Goal: Navigation & Orientation: Find specific page/section

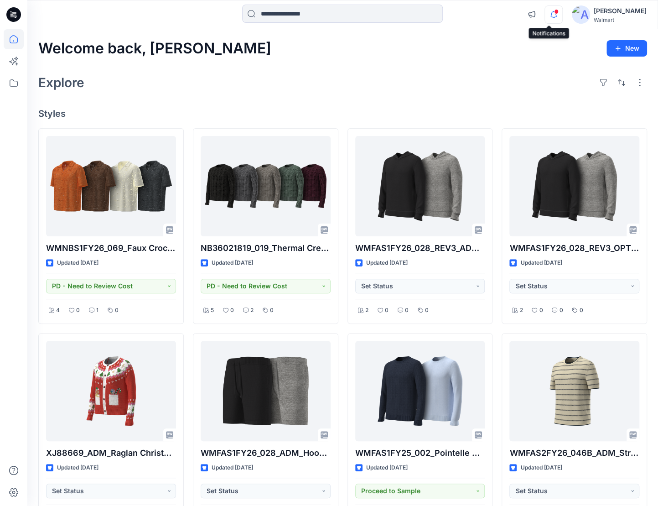
click at [547, 12] on icon "button" at bounding box center [553, 14] width 17 height 18
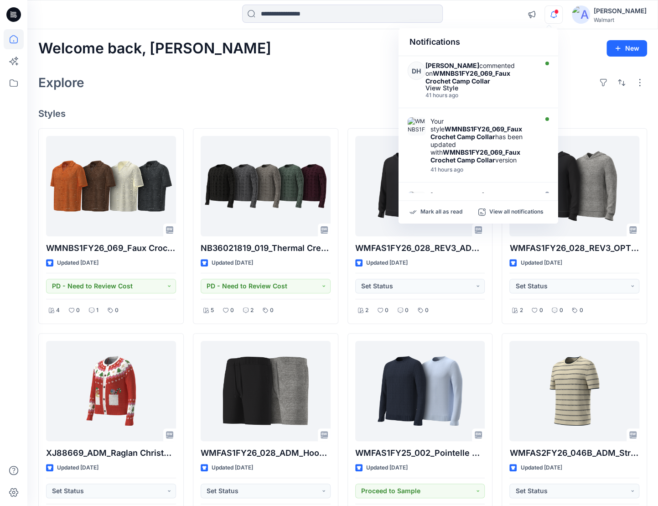
click at [551, 12] on icon "button" at bounding box center [554, 14] width 6 height 6
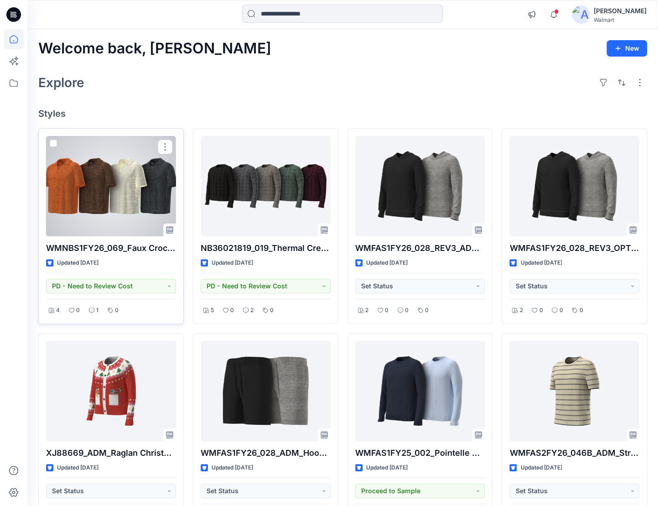
click at [122, 204] on div at bounding box center [111, 186] width 130 height 100
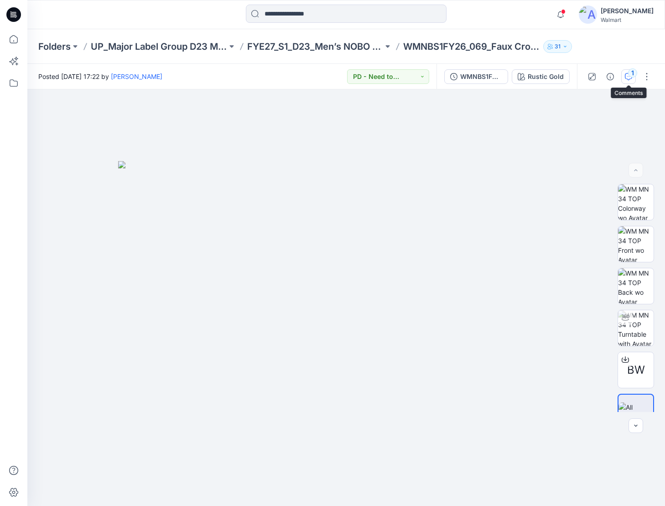
click at [631, 76] on div "1" at bounding box center [632, 72] width 9 height 9
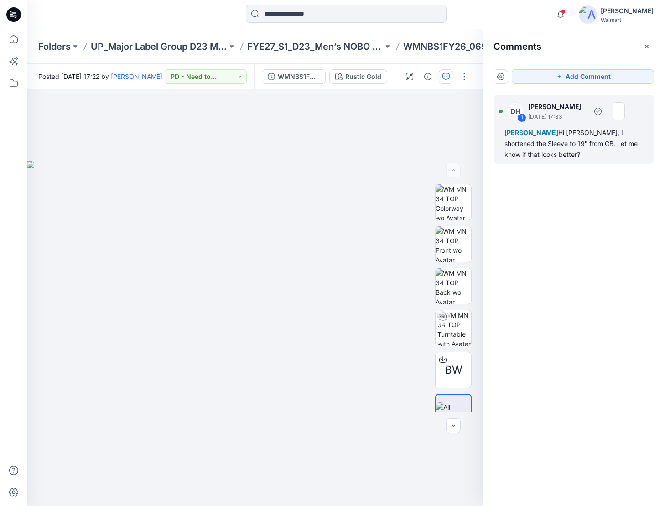
click at [571, 137] on div "[PERSON_NAME], I shortened the Sleeve to 19" from CB. Let me know if that looks…" at bounding box center [574, 143] width 139 height 33
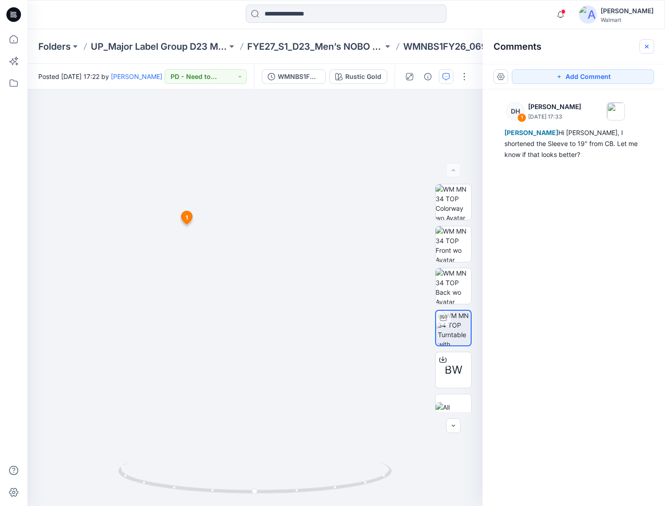
click at [641, 46] on button "button" at bounding box center [647, 46] width 15 height 15
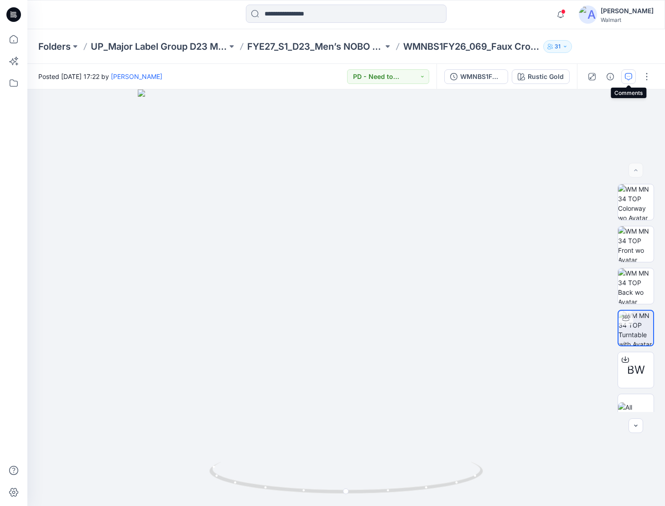
click at [633, 78] on button "button" at bounding box center [628, 76] width 15 height 15
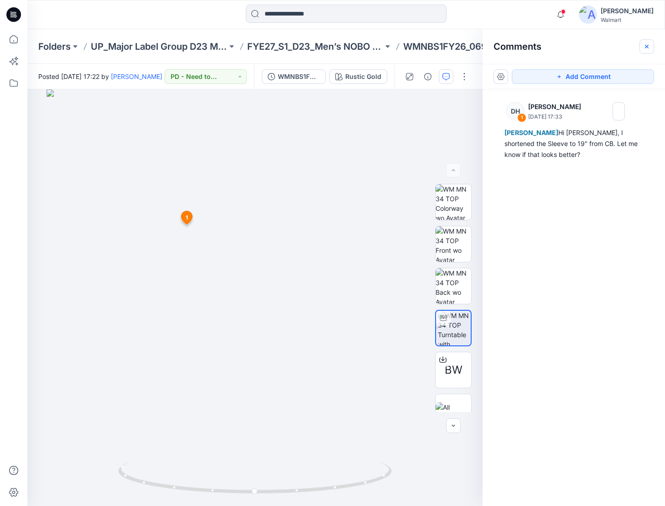
click at [647, 52] on button "button" at bounding box center [647, 46] width 15 height 15
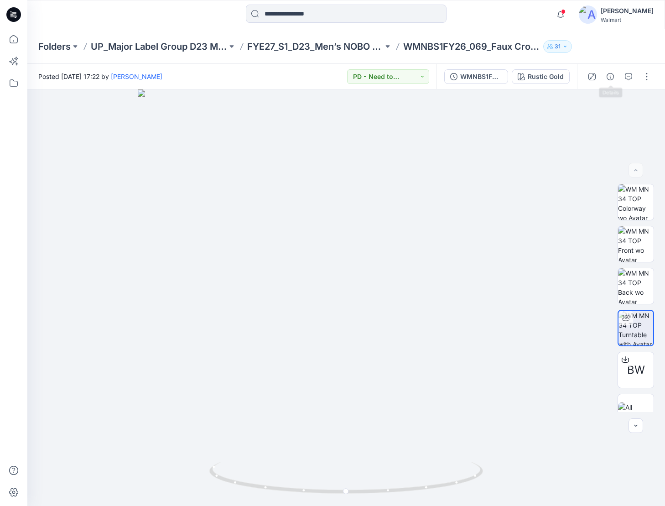
click at [603, 78] on div at bounding box center [619, 77] width 84 height 26
click at [610, 72] on button "button" at bounding box center [610, 76] width 15 height 15
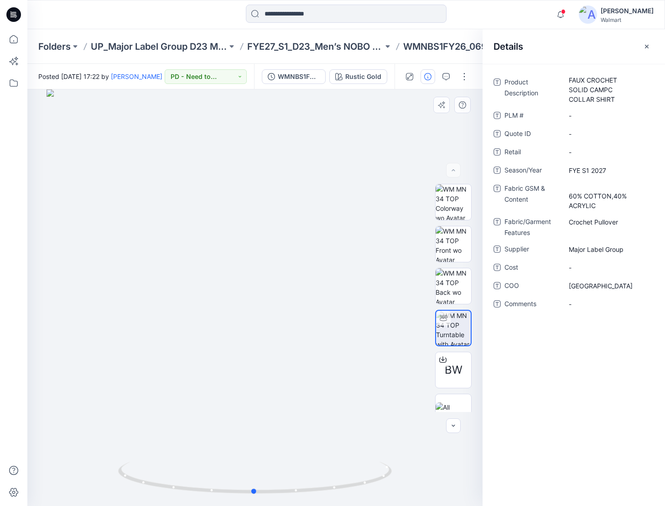
drag, startPoint x: 409, startPoint y: 148, endPoint x: 342, endPoint y: 126, distance: 70.7
click at [407, 147] on div at bounding box center [254, 297] width 455 height 417
click at [7, 14] on icon at bounding box center [13, 14] width 15 height 15
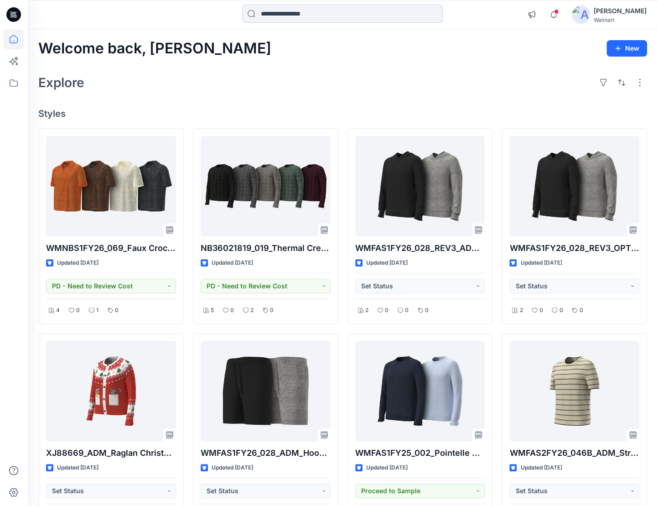
drag, startPoint x: 342, startPoint y: 5, endPoint x: 341, endPoint y: 12, distance: 6.9
click at [342, 6] on input at bounding box center [342, 14] width 201 height 18
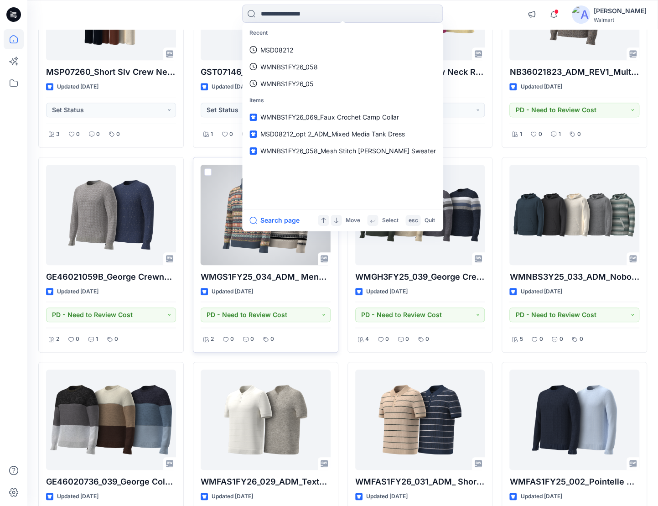
scroll to position [2316, 0]
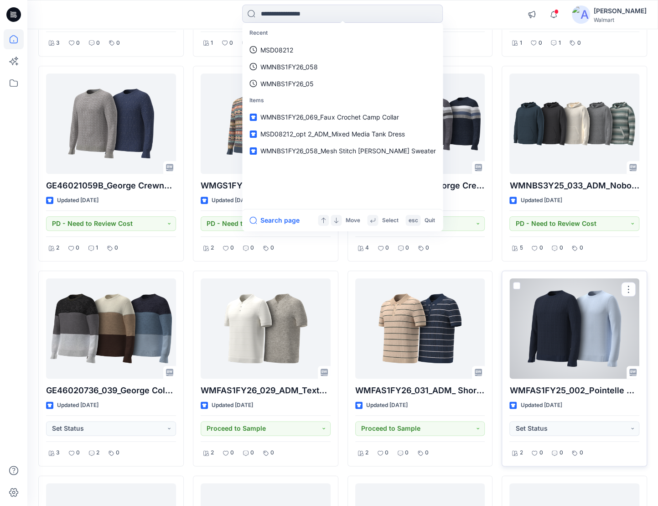
click at [623, 340] on div at bounding box center [575, 328] width 130 height 100
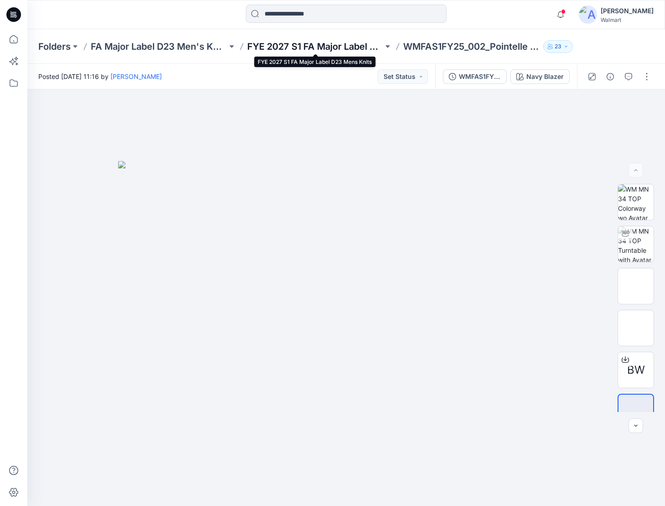
click at [349, 49] on p "FYE 2027 S1 FA Major Label D23 Mens Knits" at bounding box center [315, 46] width 136 height 13
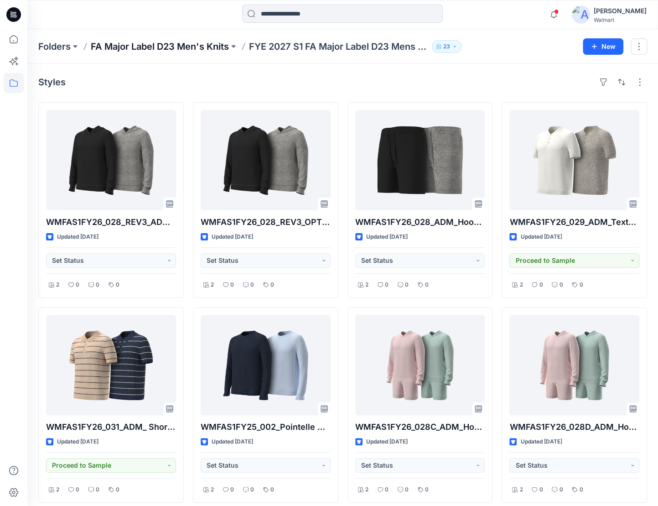
click at [173, 44] on p "FA Major Label D23 Men's Knits" at bounding box center [160, 46] width 138 height 13
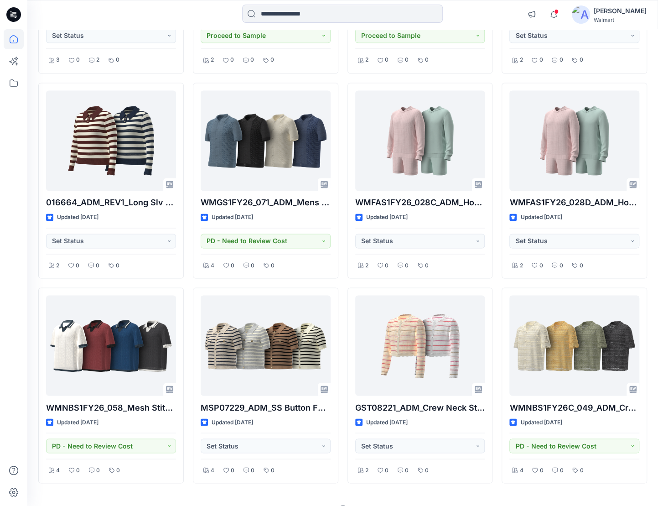
scroll to position [2721, 0]
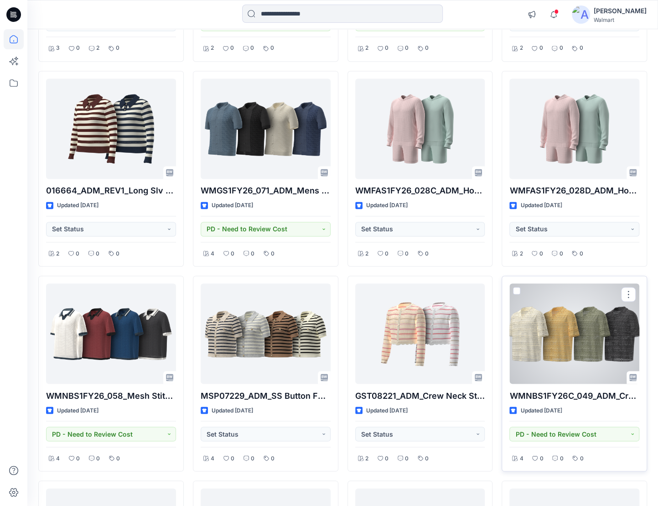
click at [562, 339] on div at bounding box center [575, 333] width 130 height 100
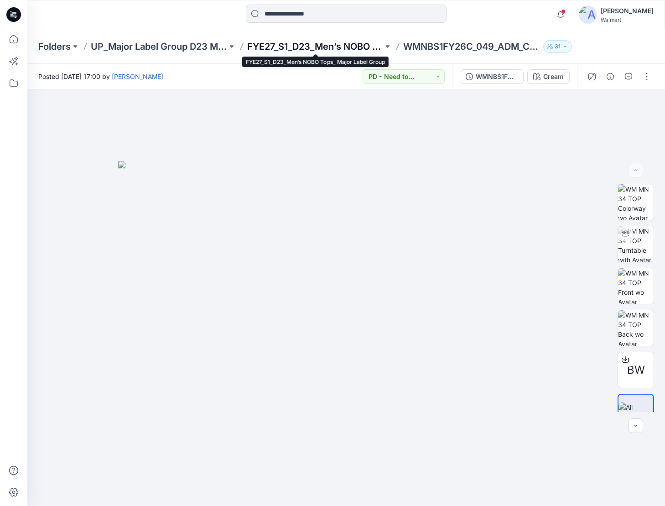
click at [329, 46] on p "FYE27_S1_D23_Men’s NOBO Tops_ Major Label Group" at bounding box center [315, 46] width 136 height 13
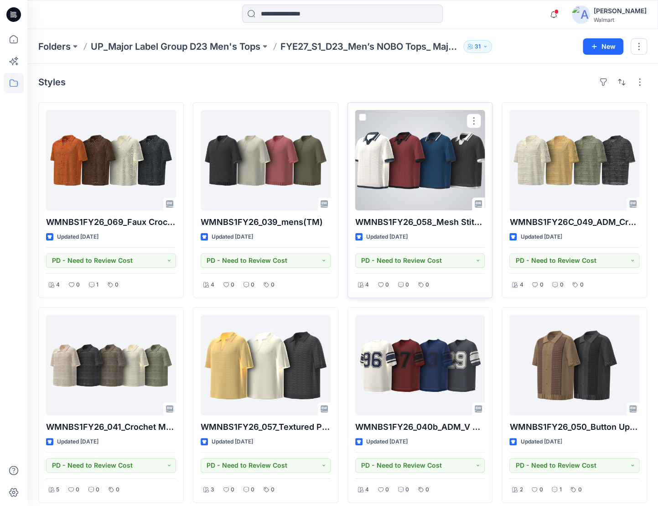
click at [431, 183] on div at bounding box center [420, 160] width 130 height 100
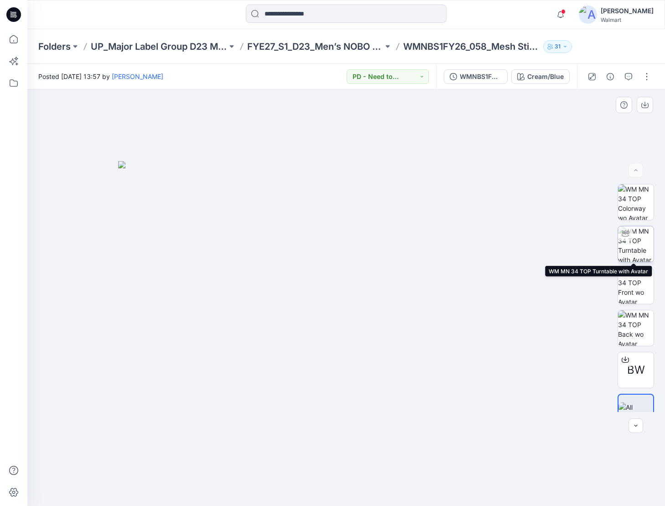
click at [631, 254] on img at bounding box center [636, 244] width 36 height 36
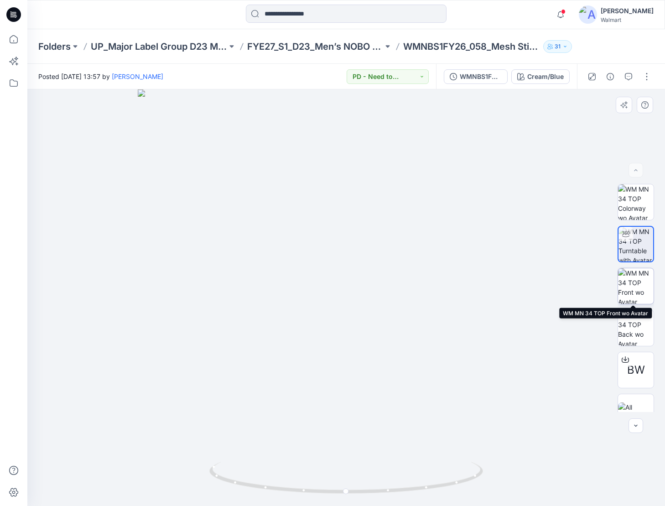
click at [624, 293] on img at bounding box center [636, 286] width 36 height 36
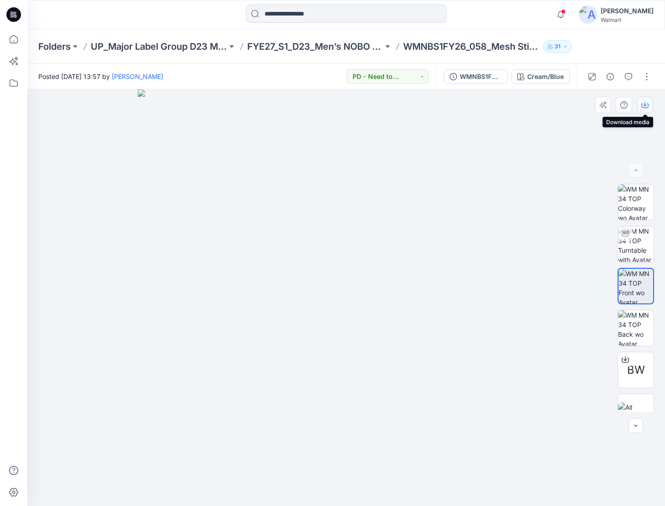
click at [646, 109] on button "button" at bounding box center [645, 105] width 16 height 16
click at [555, 79] on div "Cream/Blue" at bounding box center [545, 77] width 36 height 10
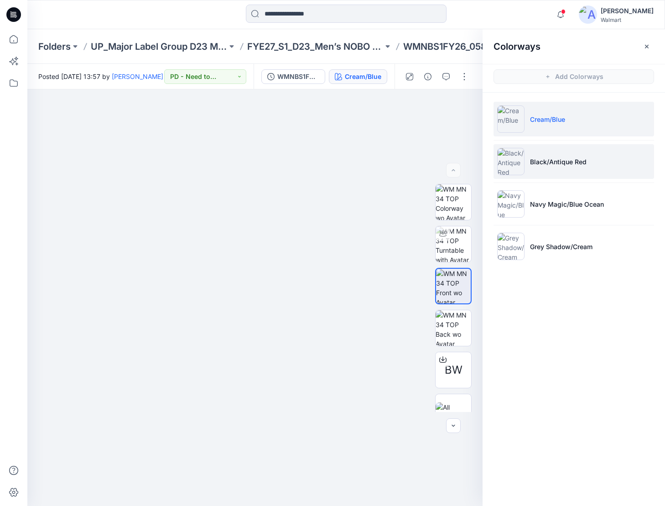
click at [605, 160] on li "Black/Antique Red" at bounding box center [574, 161] width 161 height 35
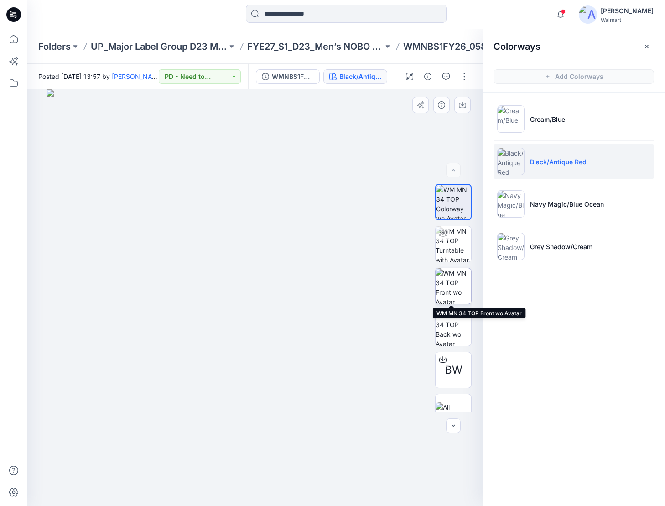
click at [458, 281] on img at bounding box center [454, 286] width 36 height 36
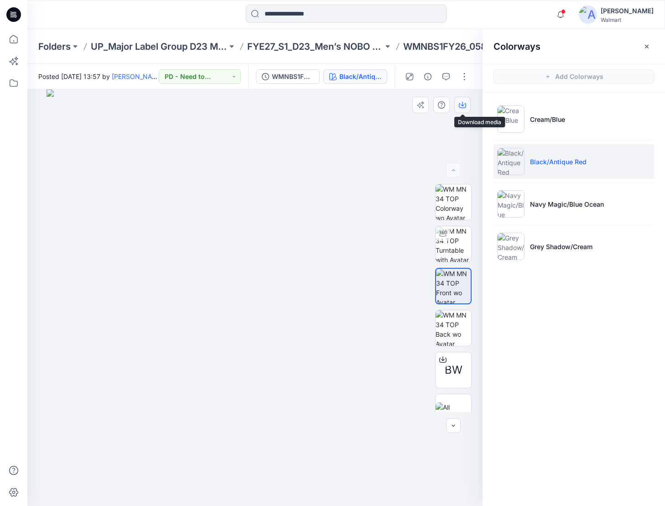
click at [464, 109] on button "button" at bounding box center [462, 105] width 16 height 16
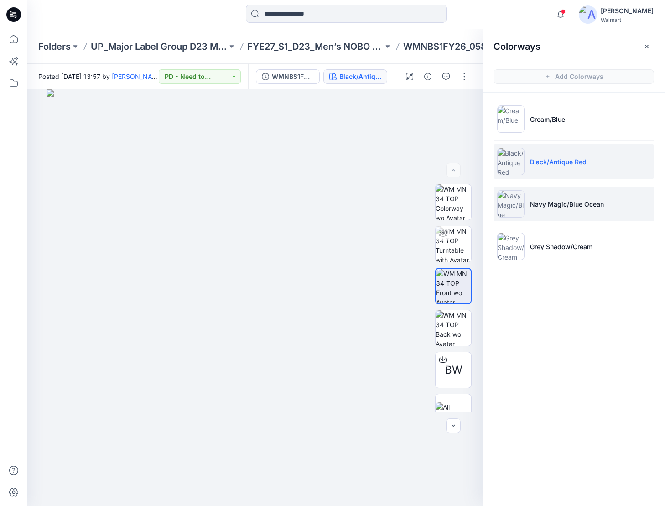
click at [601, 207] on p "Navy Magic/Blue Ocean" at bounding box center [567, 204] width 74 height 10
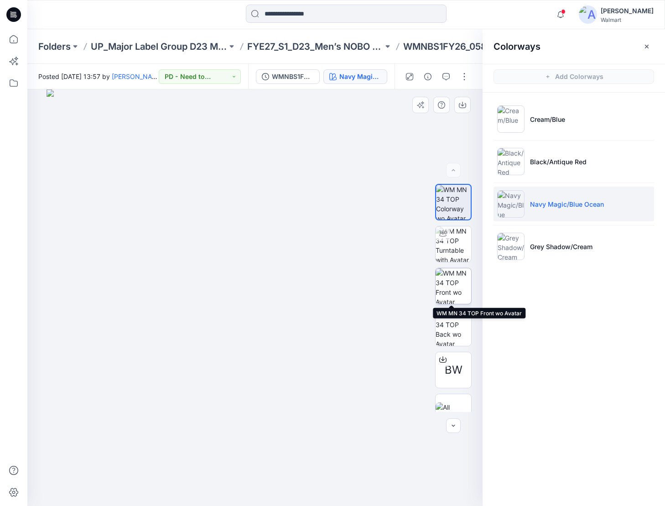
click at [445, 286] on img at bounding box center [454, 286] width 36 height 36
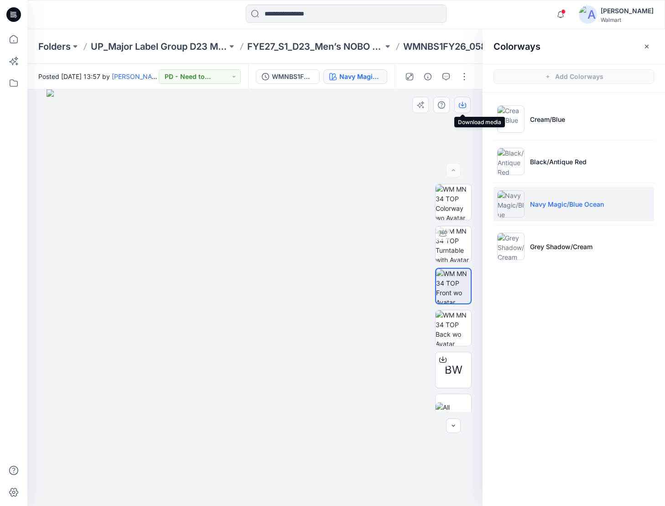
click at [469, 103] on button "button" at bounding box center [462, 105] width 16 height 16
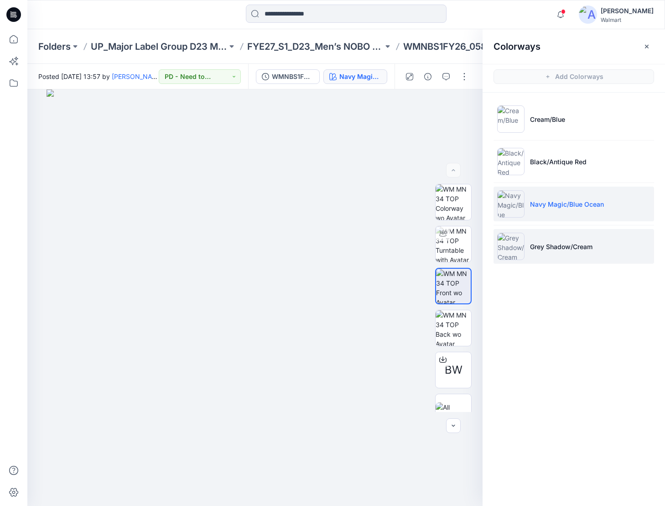
click at [526, 252] on li "Grey Shadow/Cream" at bounding box center [574, 246] width 161 height 35
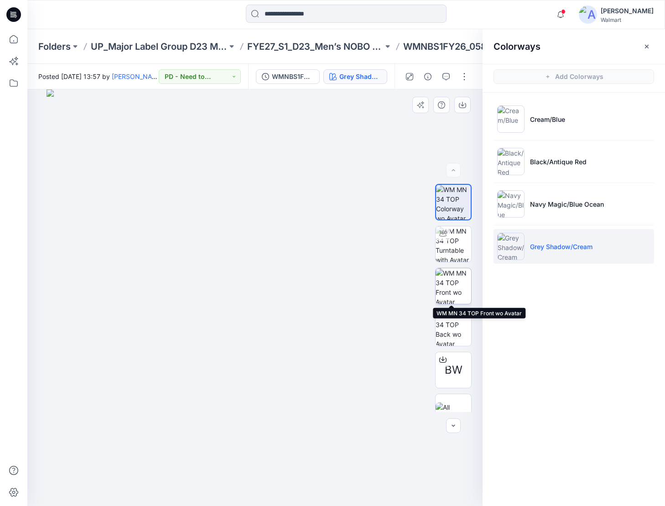
drag, startPoint x: 460, startPoint y: 287, endPoint x: 461, endPoint y: 281, distance: 6.9
click at [461, 286] on img at bounding box center [454, 286] width 36 height 36
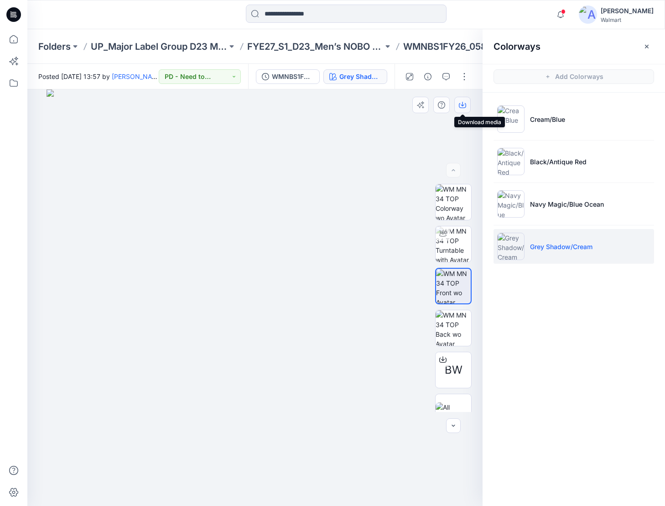
click at [463, 107] on icon "button" at bounding box center [462, 104] width 7 height 7
click at [16, 16] on icon at bounding box center [15, 16] width 3 height 0
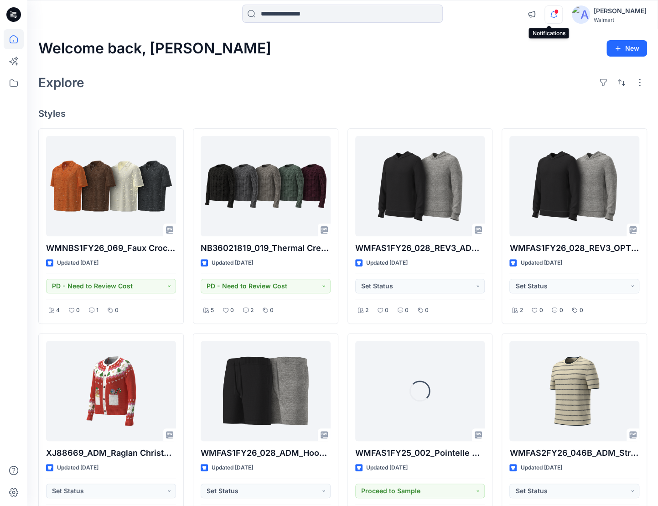
click at [548, 14] on icon "button" at bounding box center [553, 14] width 17 height 18
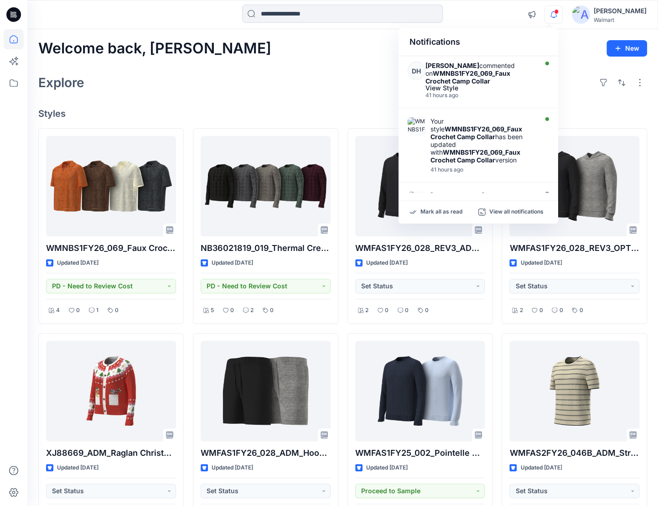
click at [341, 71] on div "Welcome back, [PERSON_NAME] Explore Styles WMNBS1FY26_069_Faux Crochet Camp Col…" at bounding box center [342, 403] width 631 height 748
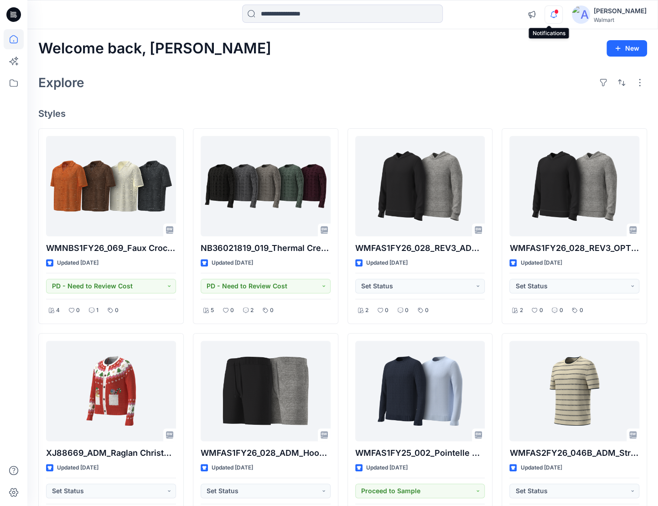
click at [555, 14] on icon "button" at bounding box center [553, 14] width 17 height 18
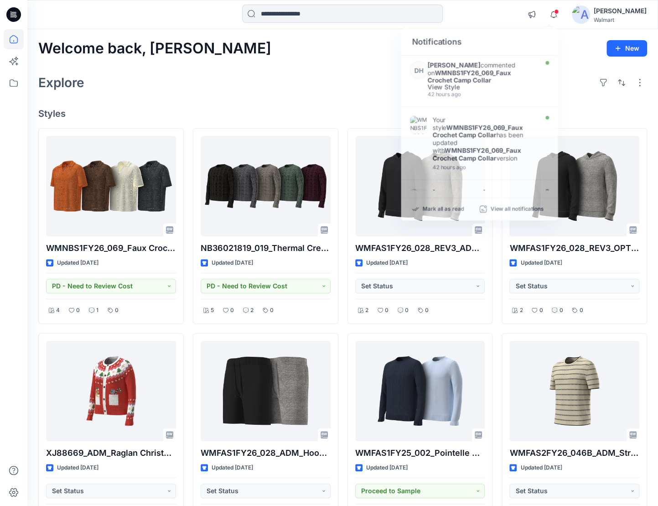
drag, startPoint x: 334, startPoint y: 83, endPoint x: 280, endPoint y: 57, distance: 60.2
click at [334, 82] on div "Explore" at bounding box center [342, 83] width 609 height 22
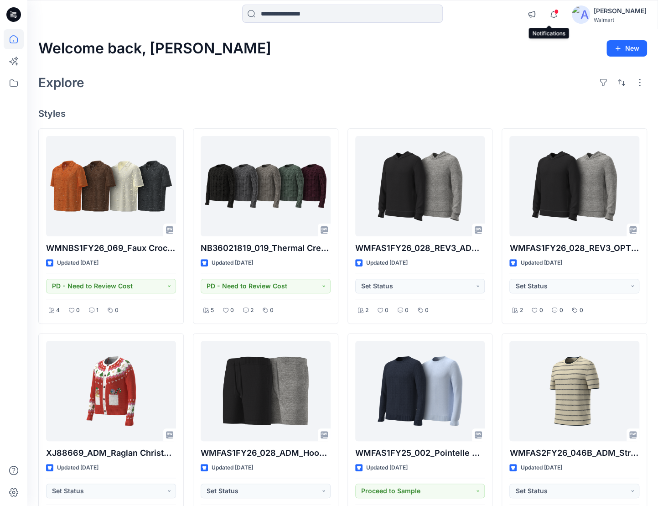
click at [554, 13] on span at bounding box center [556, 11] width 5 height 5
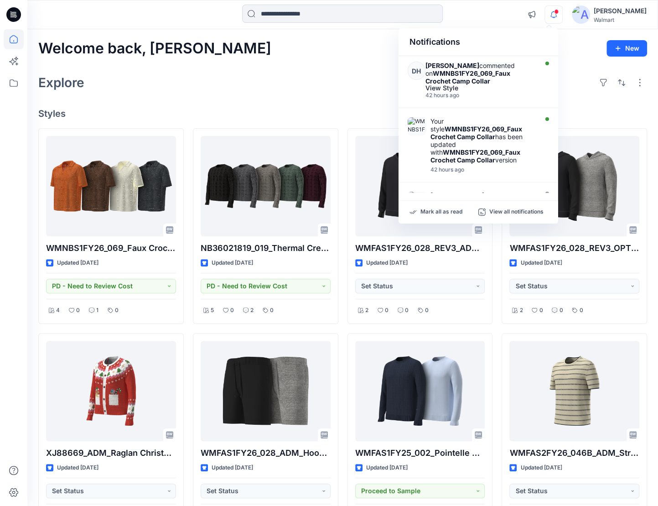
click at [554, 13] on span at bounding box center [556, 11] width 5 height 5
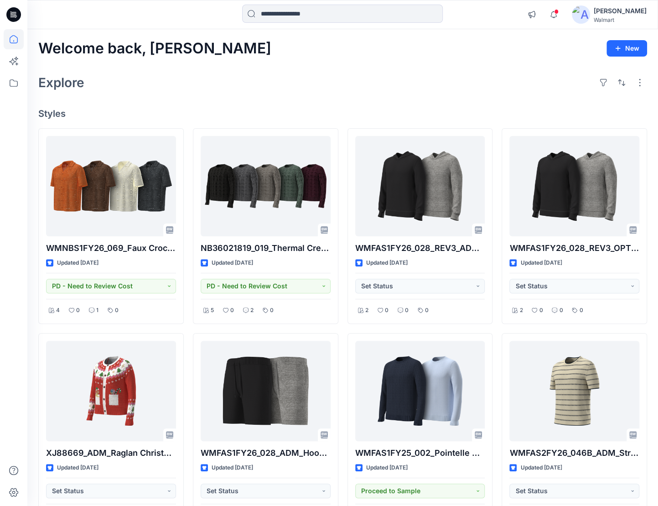
click at [36, 490] on div "Welcome back, [PERSON_NAME] Explore Styles WMNBS1FY26_069_Faux Crochet Camp Col…" at bounding box center [342, 403] width 631 height 748
click at [554, 16] on icon "button" at bounding box center [553, 14] width 17 height 18
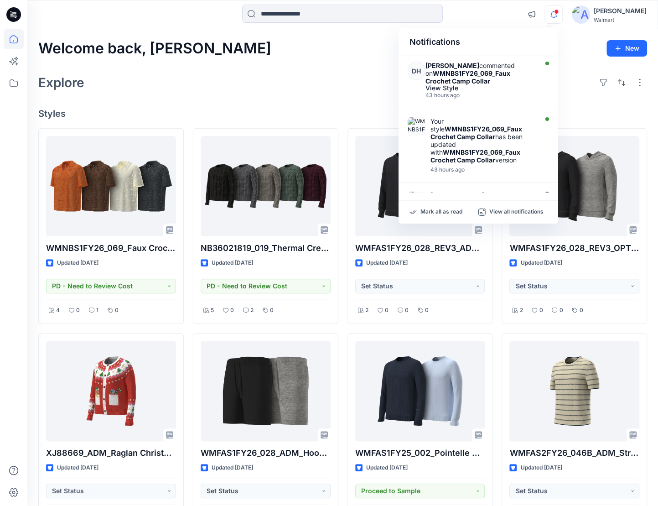
drag, startPoint x: 318, startPoint y: 65, endPoint x: 312, endPoint y: 63, distance: 5.6
click at [312, 63] on div "Welcome back, [PERSON_NAME] Explore Styles WMNBS1FY26_069_Faux Crochet Camp Col…" at bounding box center [342, 403] width 631 height 748
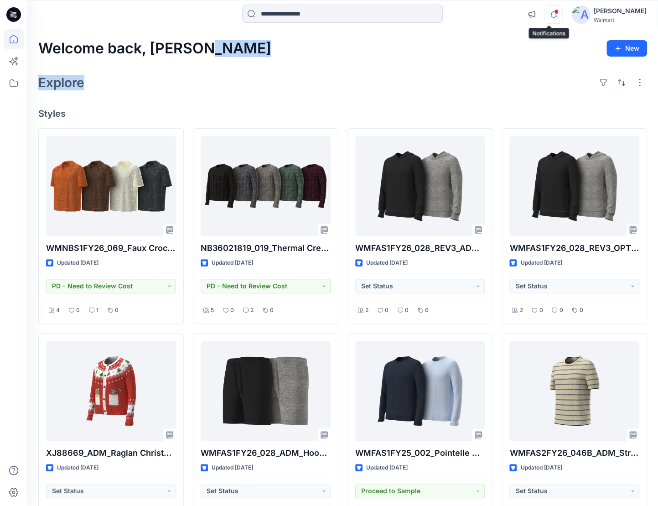
click at [546, 12] on icon "button" at bounding box center [553, 14] width 17 height 18
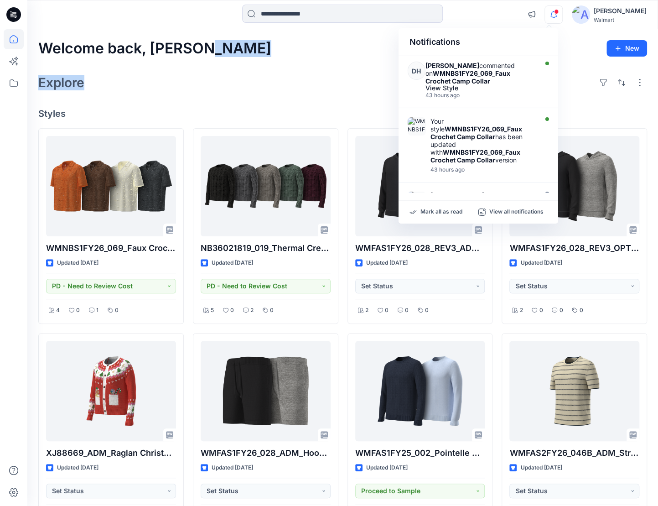
click at [545, 11] on icon "button" at bounding box center [553, 14] width 17 height 18
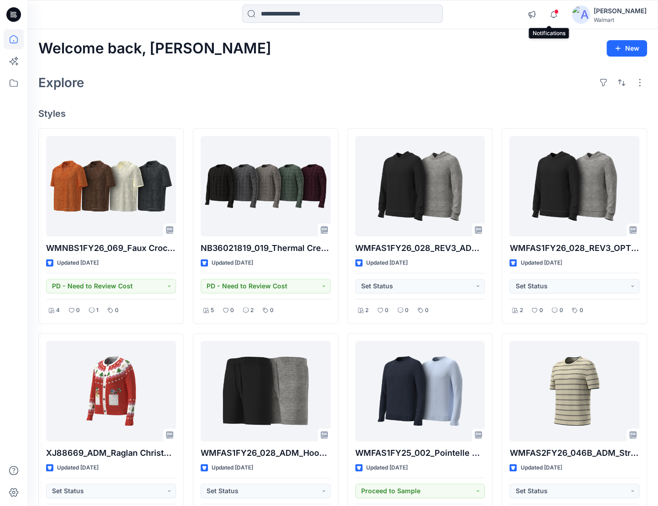
click at [358, 65] on div "Welcome back, [PERSON_NAME] Explore Styles WMNBS1FY26_069_Faux Crochet Camp Col…" at bounding box center [342, 403] width 631 height 748
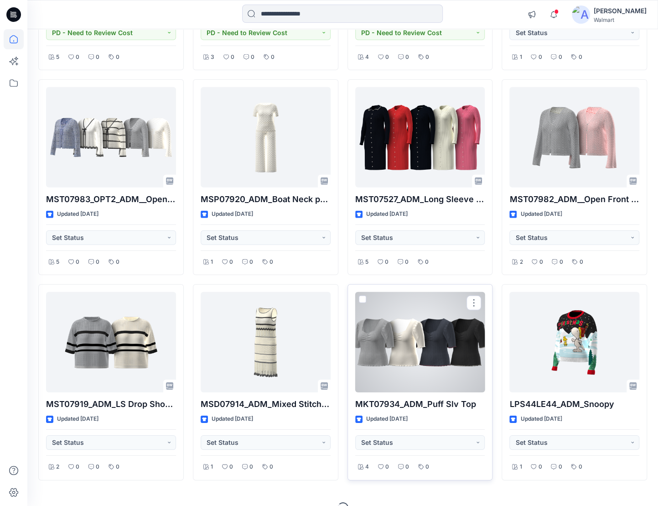
scroll to position [3334, 0]
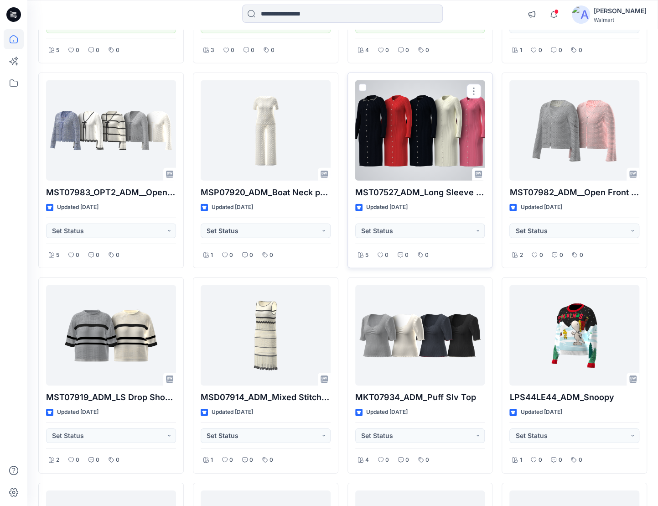
drag, startPoint x: 388, startPoint y: 132, endPoint x: 354, endPoint y: 182, distance: 60.1
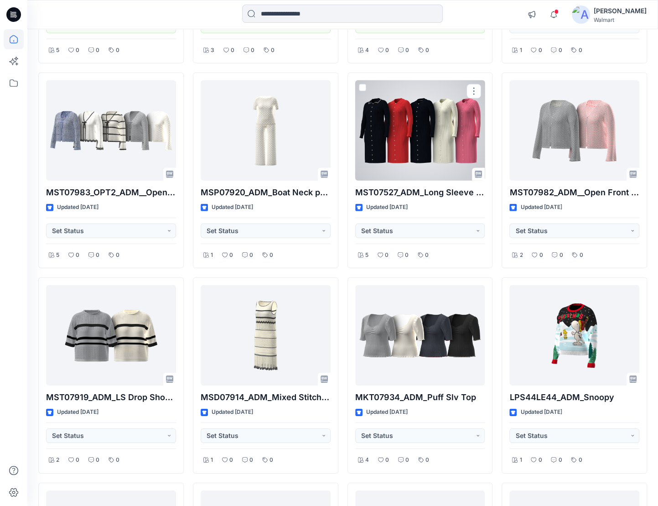
click at [388, 133] on div at bounding box center [420, 130] width 130 height 100
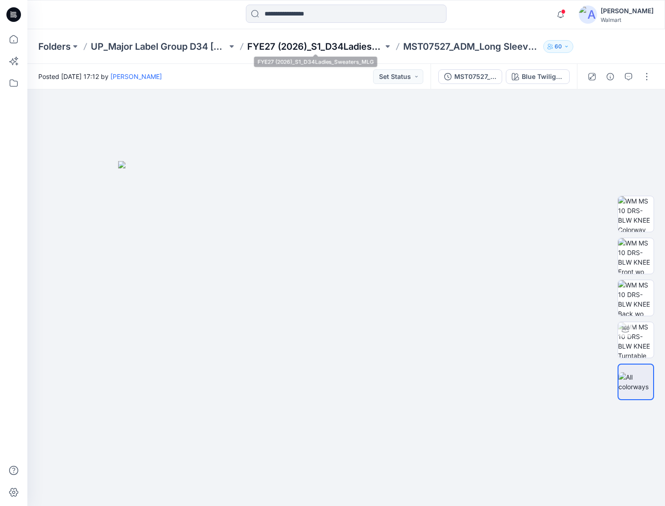
click at [255, 47] on p "FYE27 (2026)_S1_D34Ladies_Sweaters_MLG" at bounding box center [315, 46] width 136 height 13
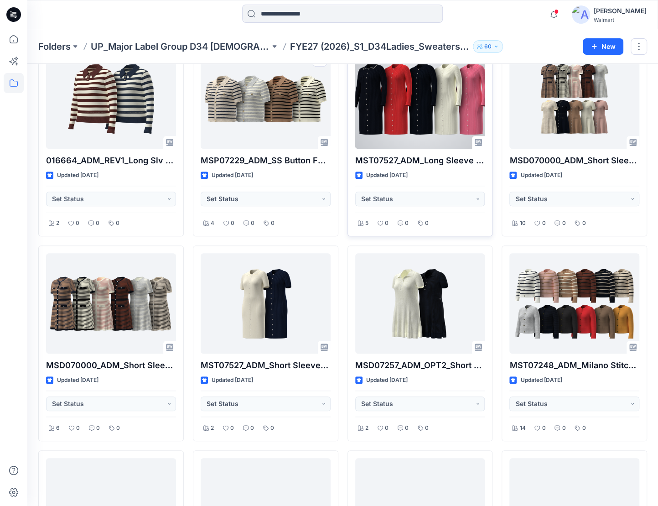
scroll to position [319, 0]
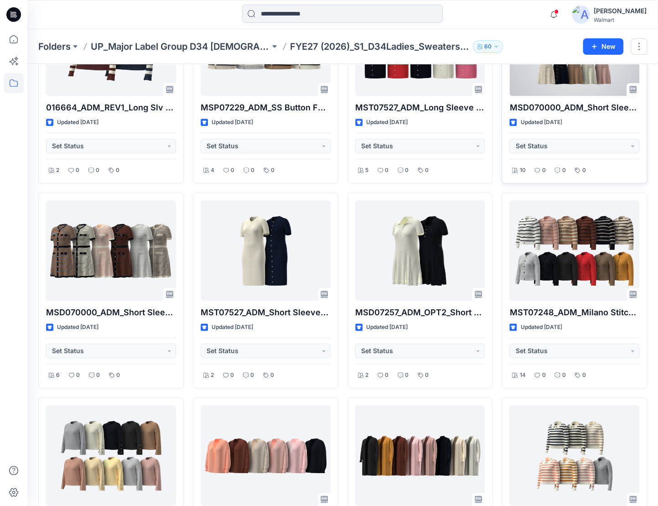
click at [552, 78] on div at bounding box center [575, 45] width 130 height 100
